Goal: Transaction & Acquisition: Purchase product/service

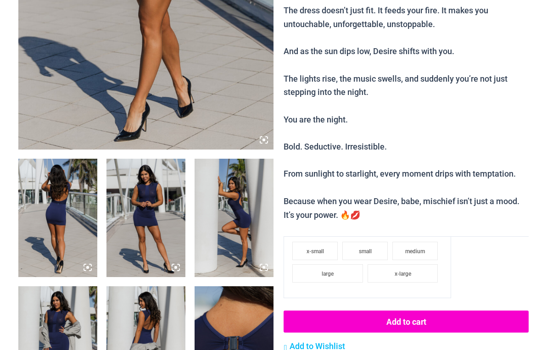
scroll to position [298, 0]
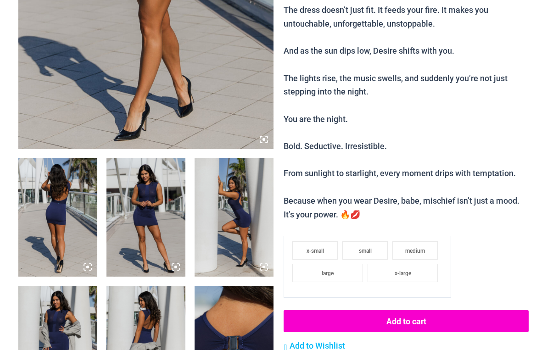
click at [138, 229] on img at bounding box center [145, 217] width 79 height 118
click at [134, 220] on img at bounding box center [145, 217] width 79 height 118
click at [179, 267] on icon at bounding box center [176, 267] width 8 height 8
click at [164, 255] on img at bounding box center [145, 217] width 79 height 118
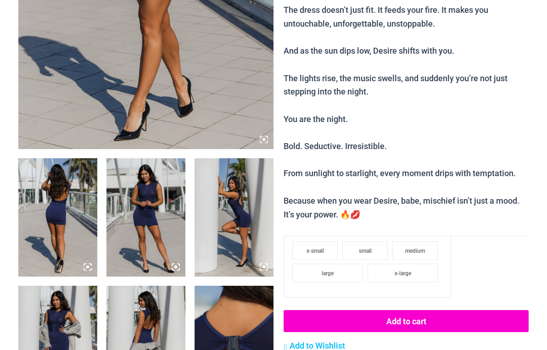
click at [158, 221] on img at bounding box center [145, 217] width 79 height 118
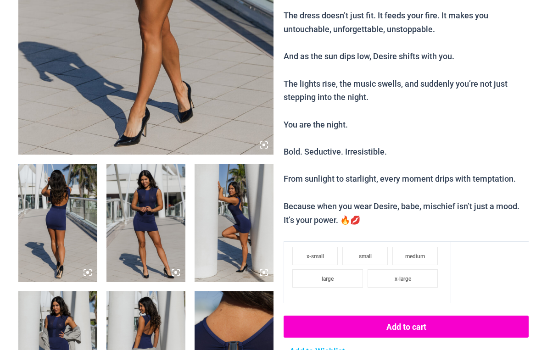
scroll to position [312, 0]
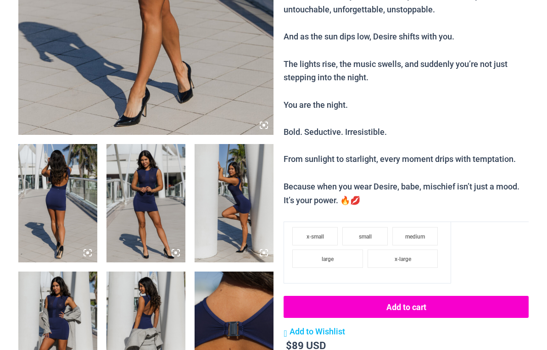
click at [145, 208] on img at bounding box center [145, 203] width 79 height 118
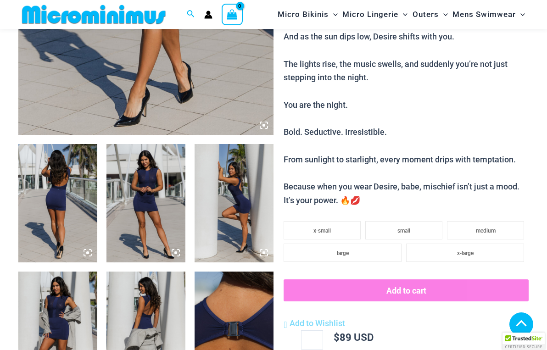
click at [141, 219] on img at bounding box center [145, 203] width 79 height 118
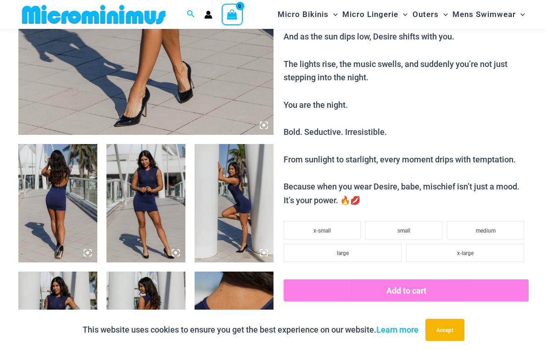
click at [142, 217] on img at bounding box center [145, 203] width 79 height 118
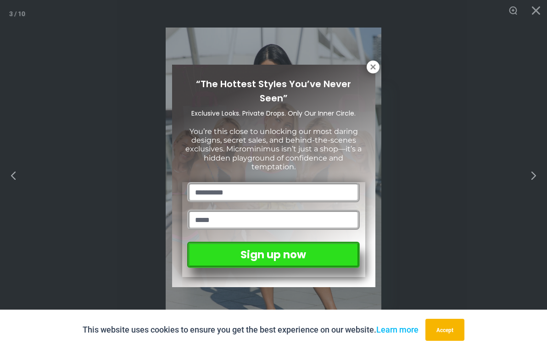
click at [511, 11] on div "“The Hottest Styles You’ve Never Seen” Exclusive Looks. Private Drops. Only Our…" at bounding box center [273, 175] width 547 height 350
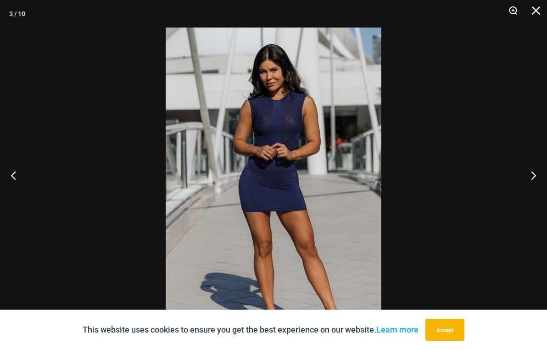
click at [515, 10] on button "Zoom" at bounding box center [509, 14] width 23 height 28
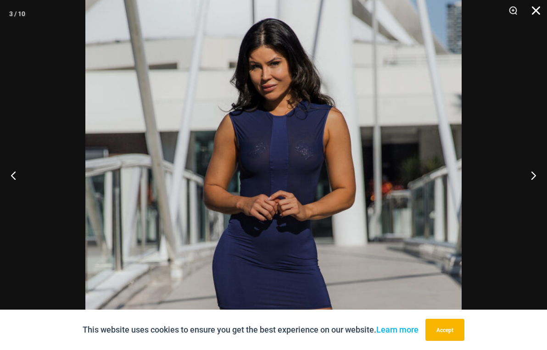
click at [535, 16] on button "Close" at bounding box center [532, 14] width 23 height 28
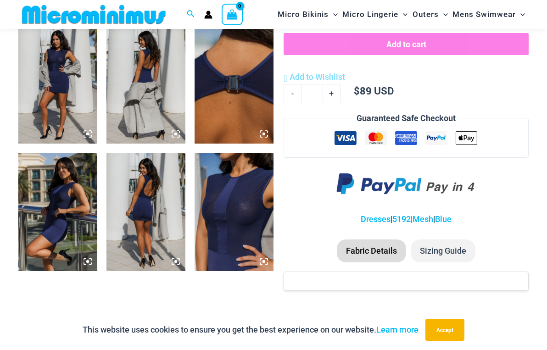
scroll to position [560, 0]
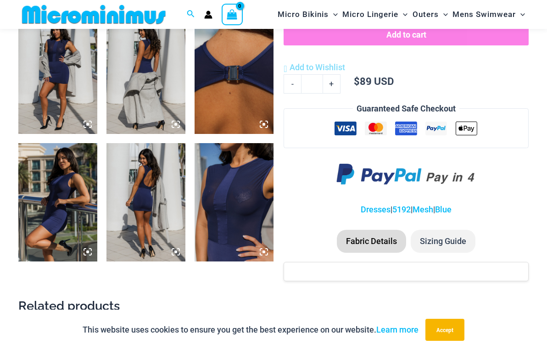
click at [213, 235] on img at bounding box center [233, 202] width 79 height 118
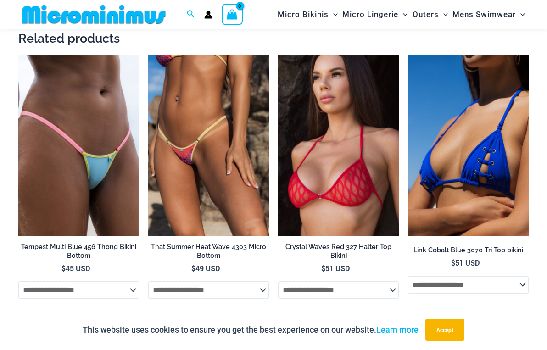
scroll to position [827, 0]
